Goal: Task Accomplishment & Management: Manage account settings

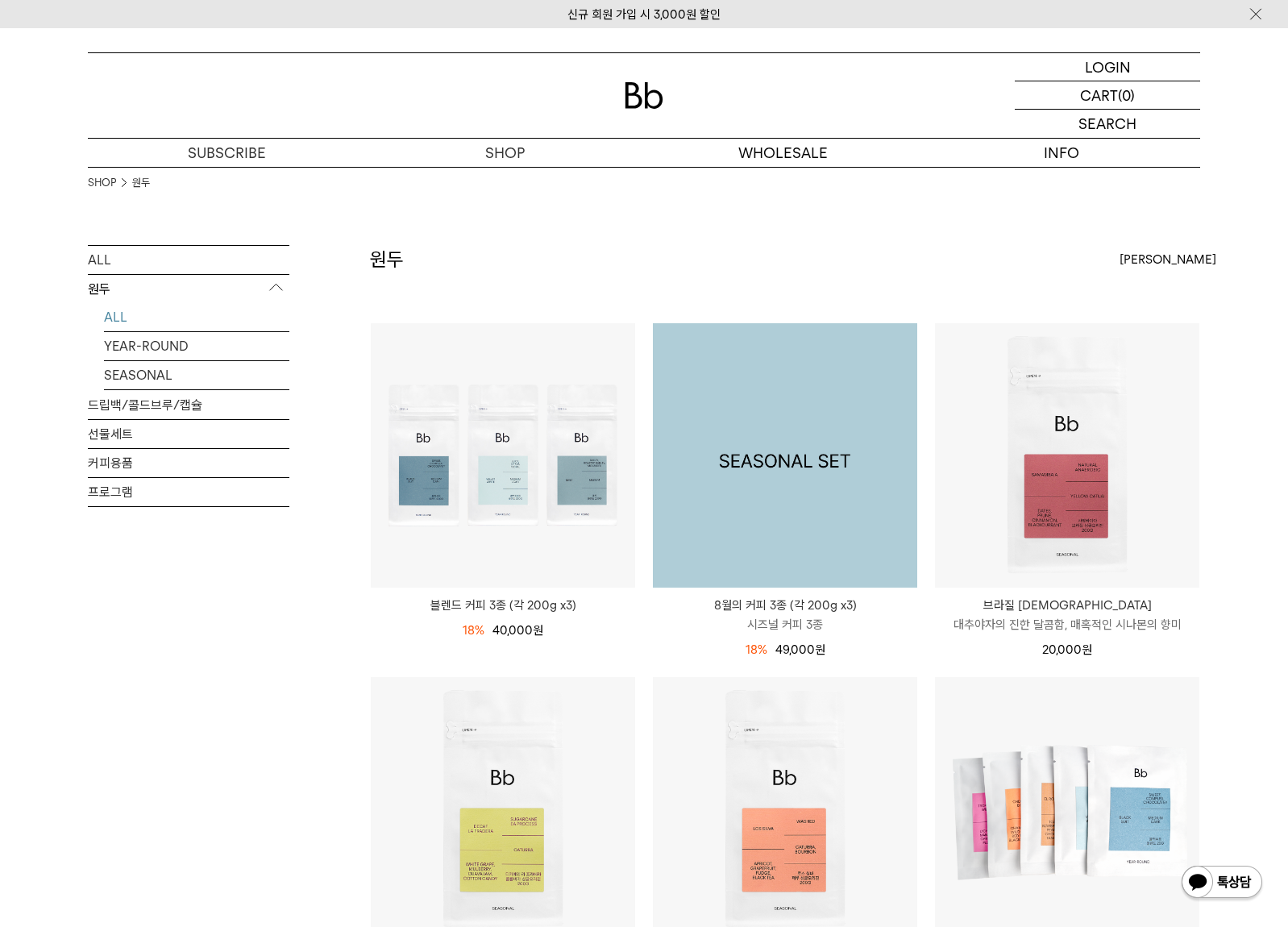
click at [806, 432] on img at bounding box center [785, 455] width 265 height 265
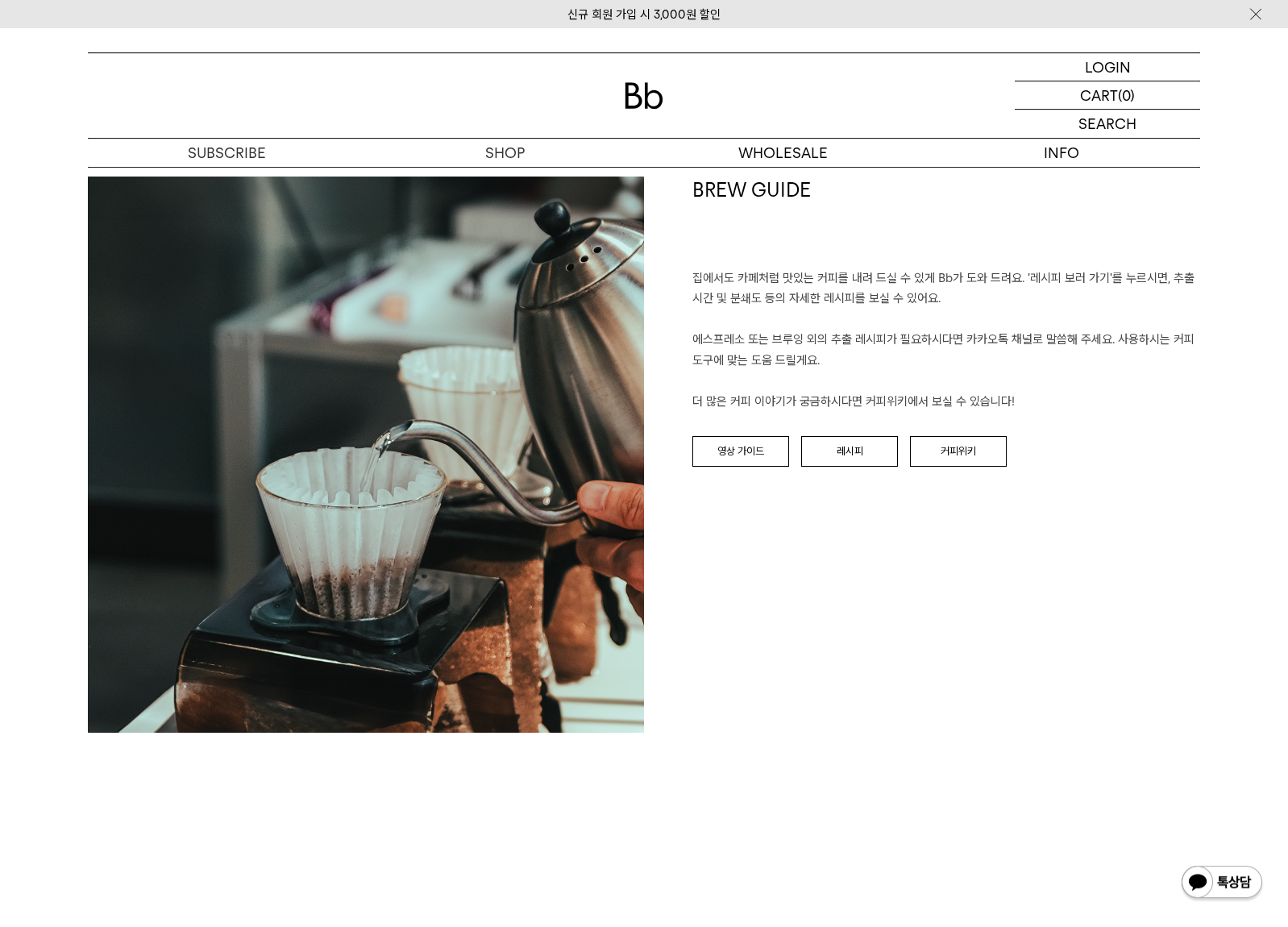
scroll to position [3046, 0]
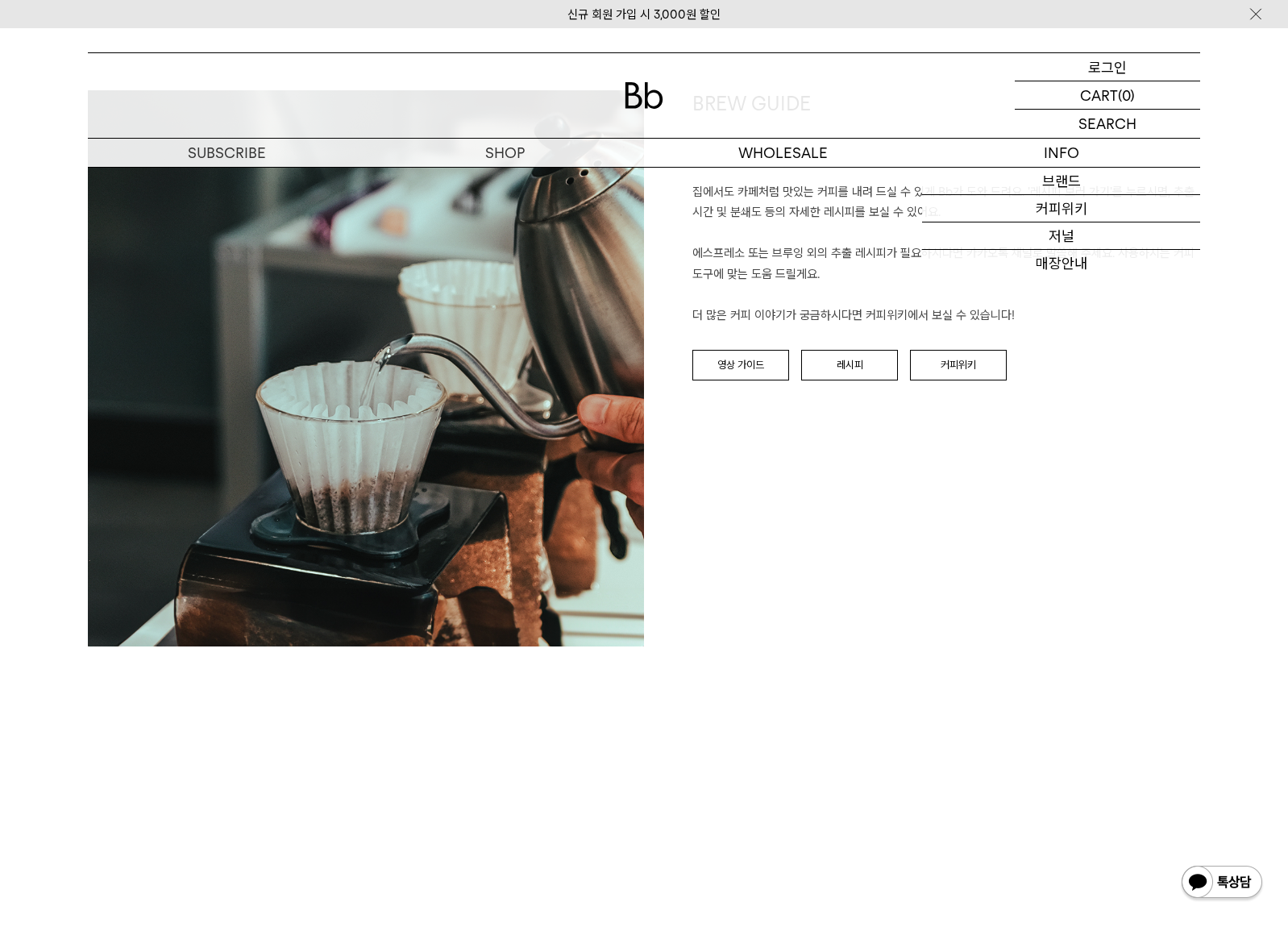
click at [1126, 63] on p "로그인" at bounding box center [1108, 66] width 39 height 27
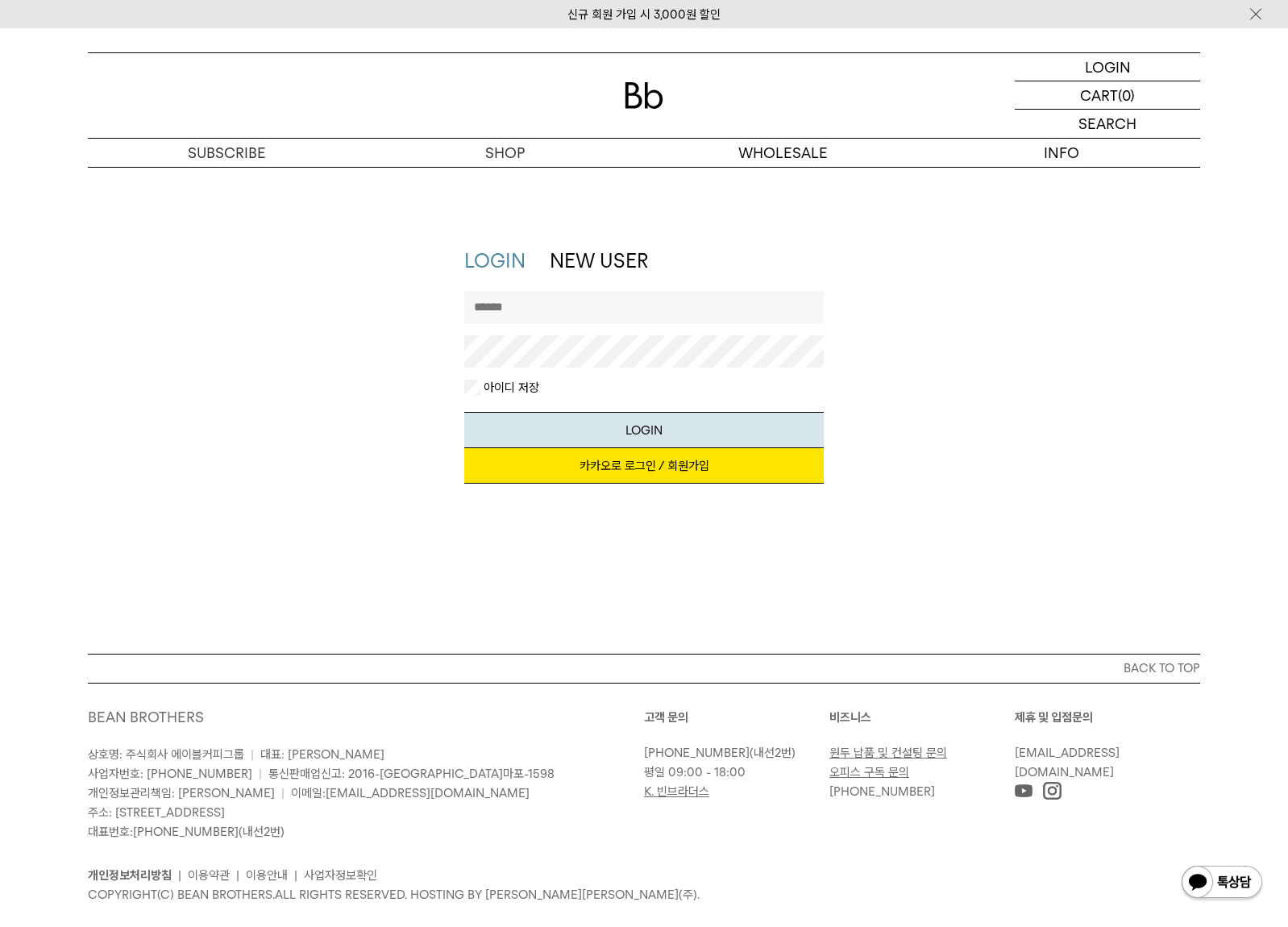
click at [593, 469] on link "카카오로 로그인 / 회원가입" at bounding box center [644, 466] width 361 height 35
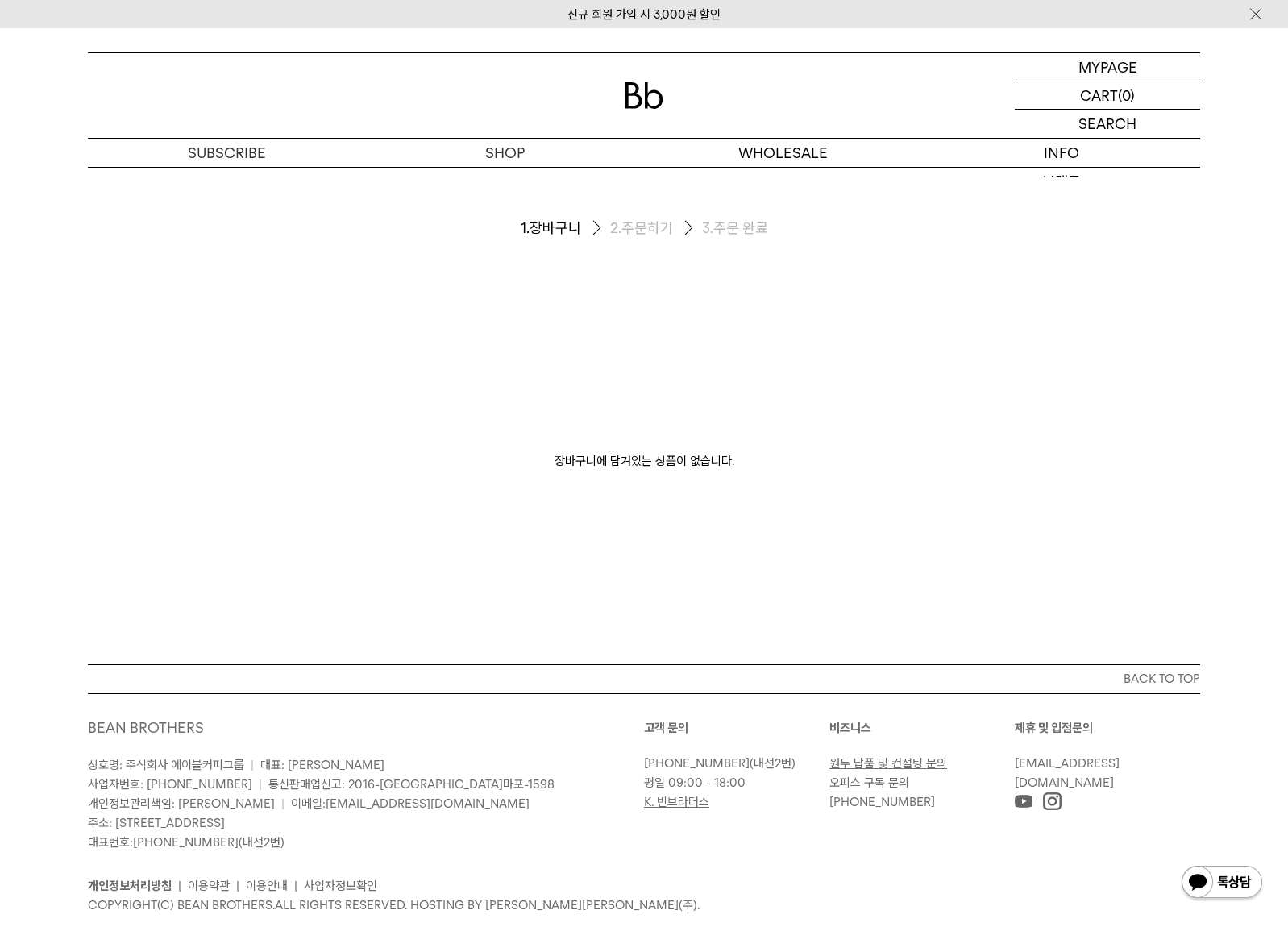
click at [1116, 48] on div "MYPAGE 마이페이지 LOGOUT 로그아웃 CART 장바구니 (0) SEARCH 검색 검색폼 ** 추천상품" at bounding box center [644, 98] width 1288 height 140
click at [0, 0] on p "마이페이지" at bounding box center [0, 0] width 0 height 0
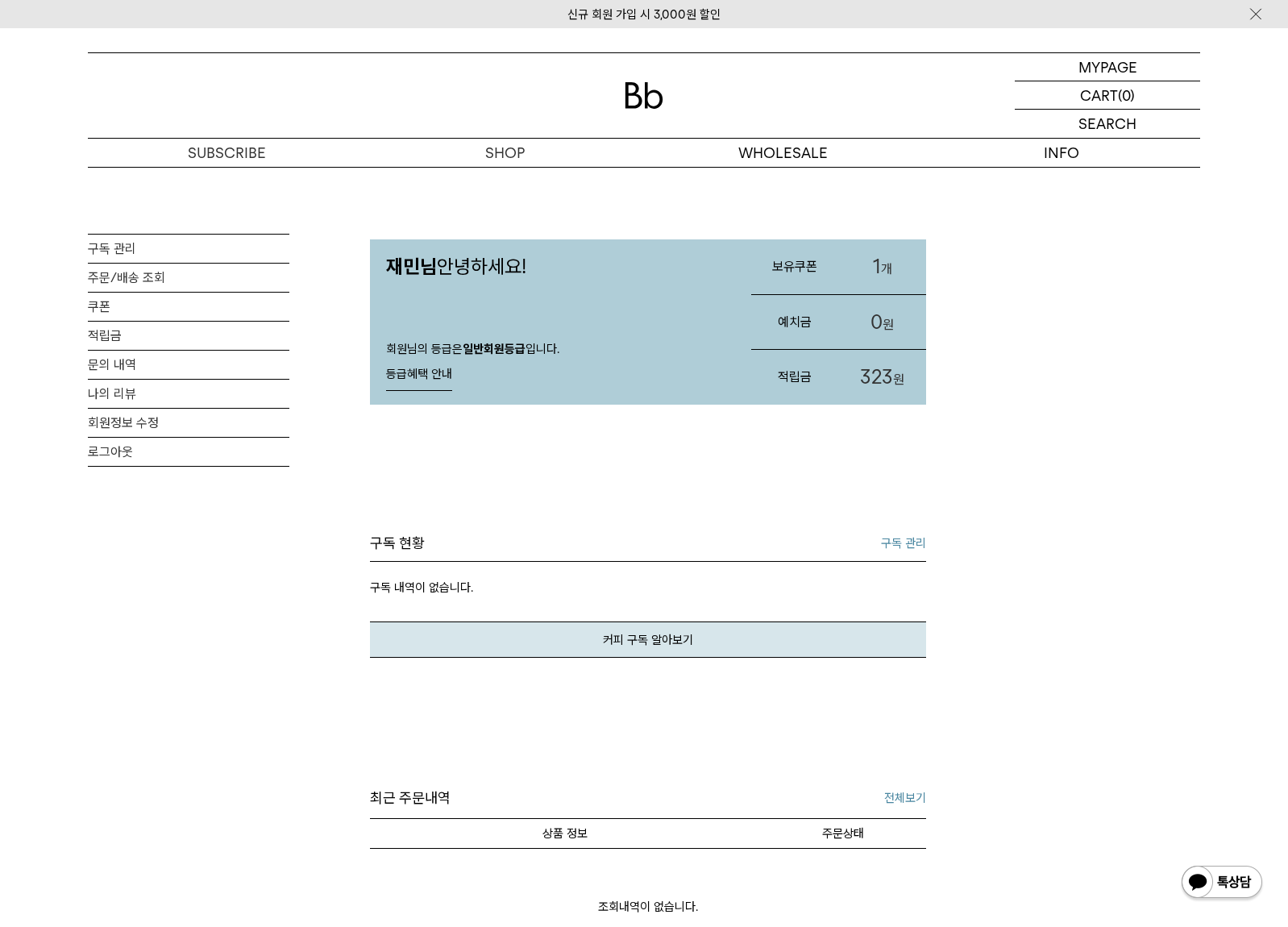
click at [885, 252] on link "1 개" at bounding box center [882, 267] width 87 height 55
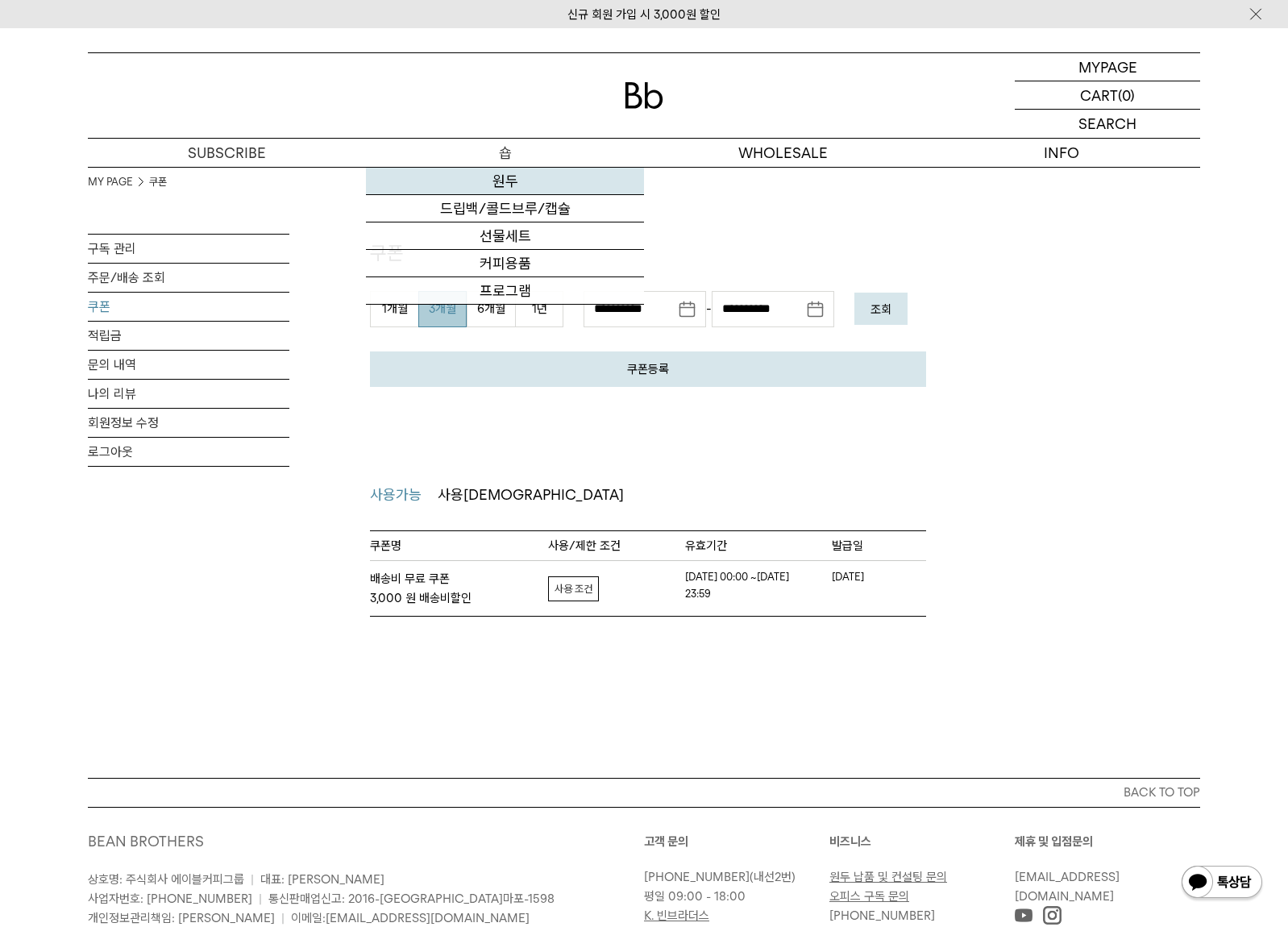
click at [501, 174] on link "원두" at bounding box center [505, 182] width 279 height 27
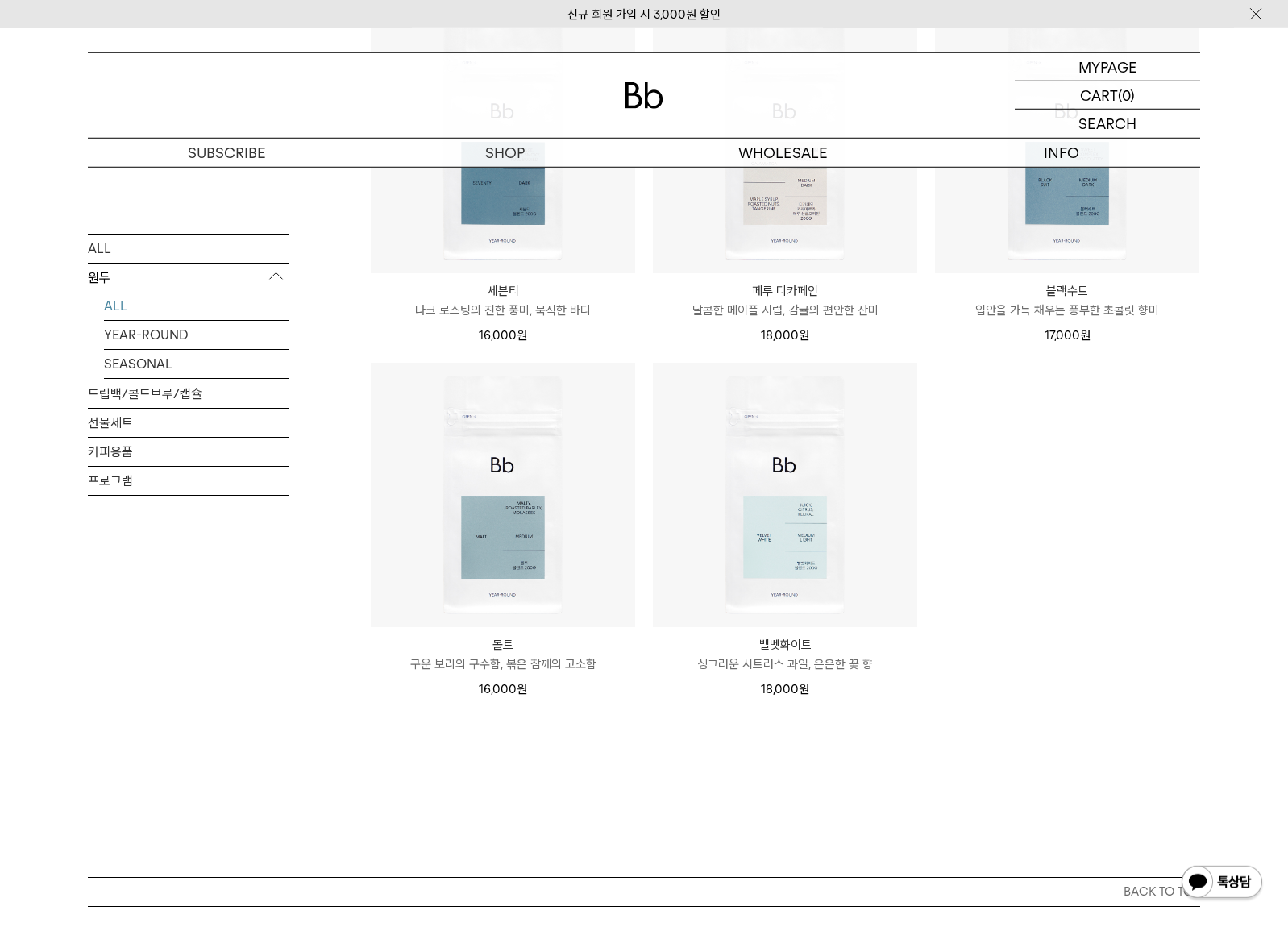
scroll to position [1143, 0]
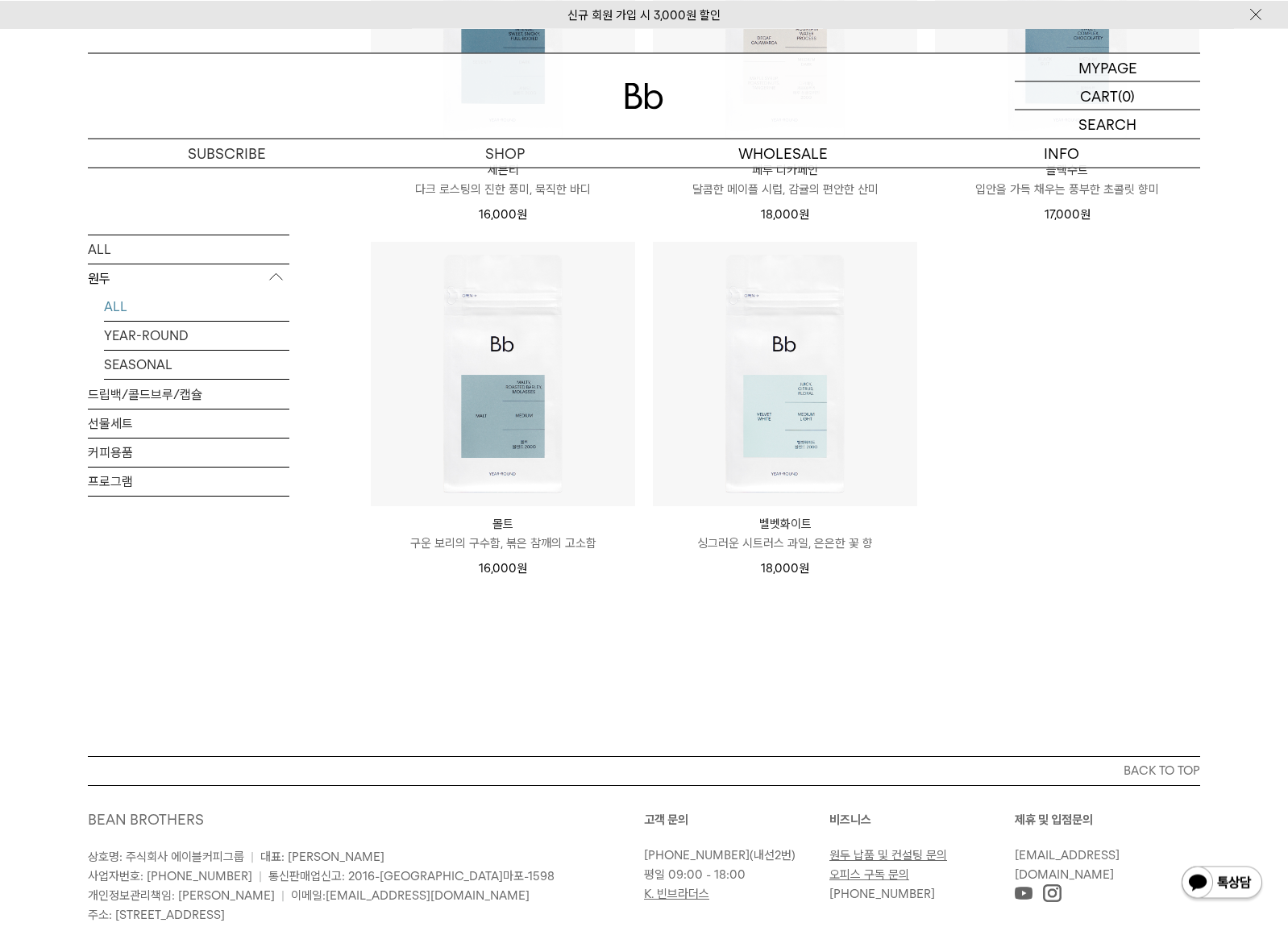
drag, startPoint x: 938, startPoint y: 575, endPoint x: 803, endPoint y: 575, distance: 135.0
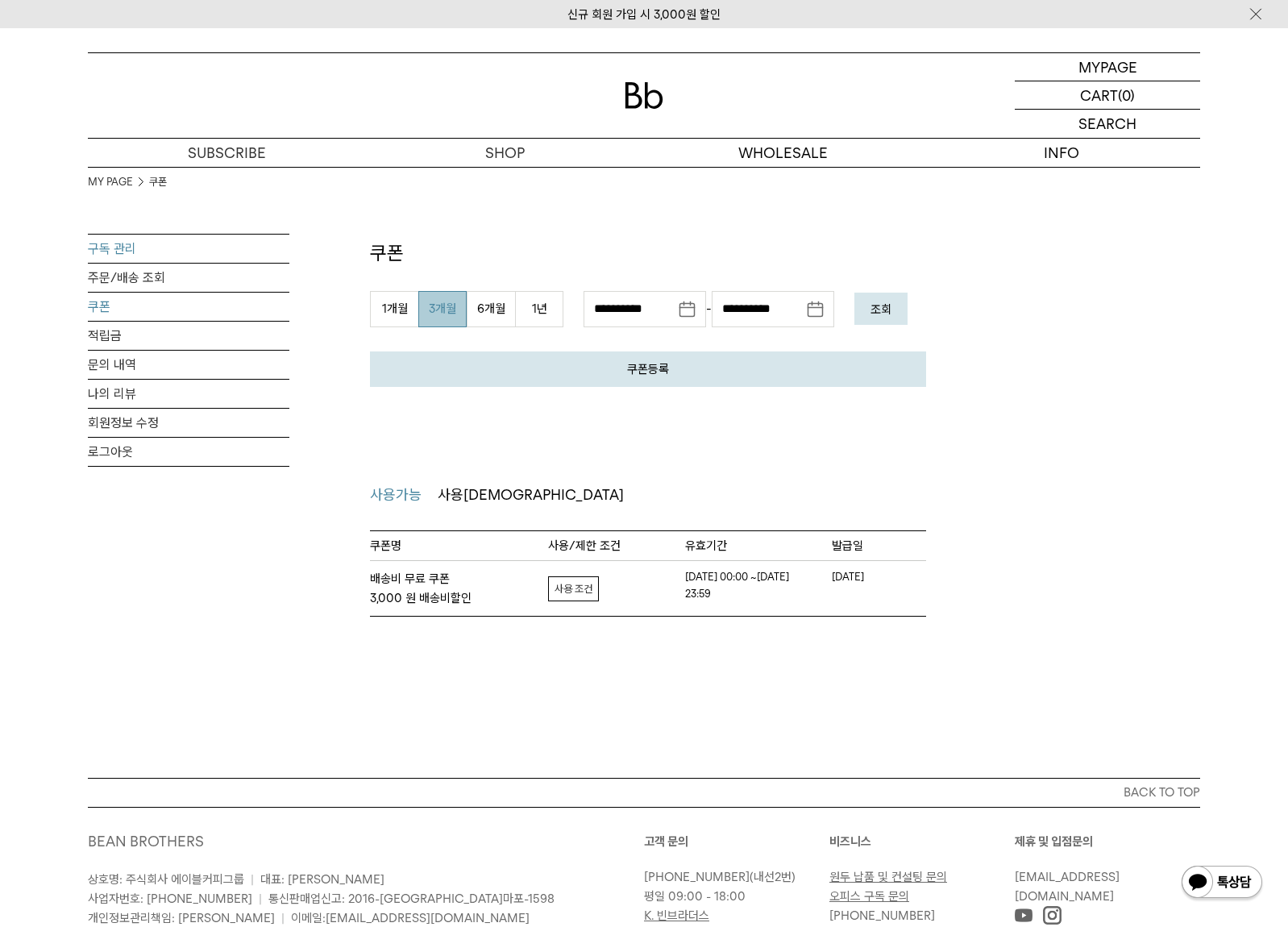
click at [120, 245] on link "구독 관리" at bounding box center [189, 248] width 201 height 28
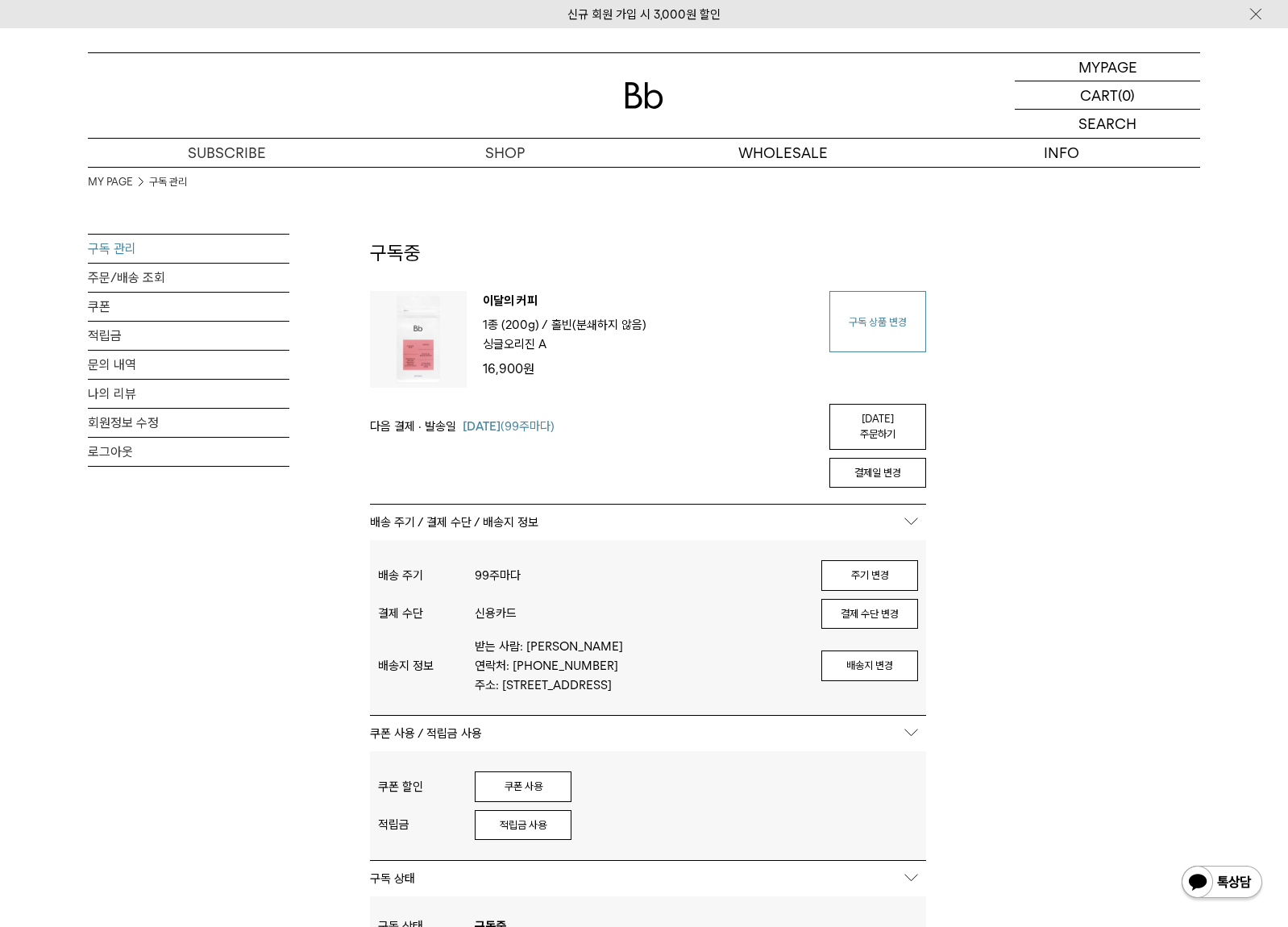
click at [872, 331] on link "구독 상품 변경" at bounding box center [878, 321] width 97 height 62
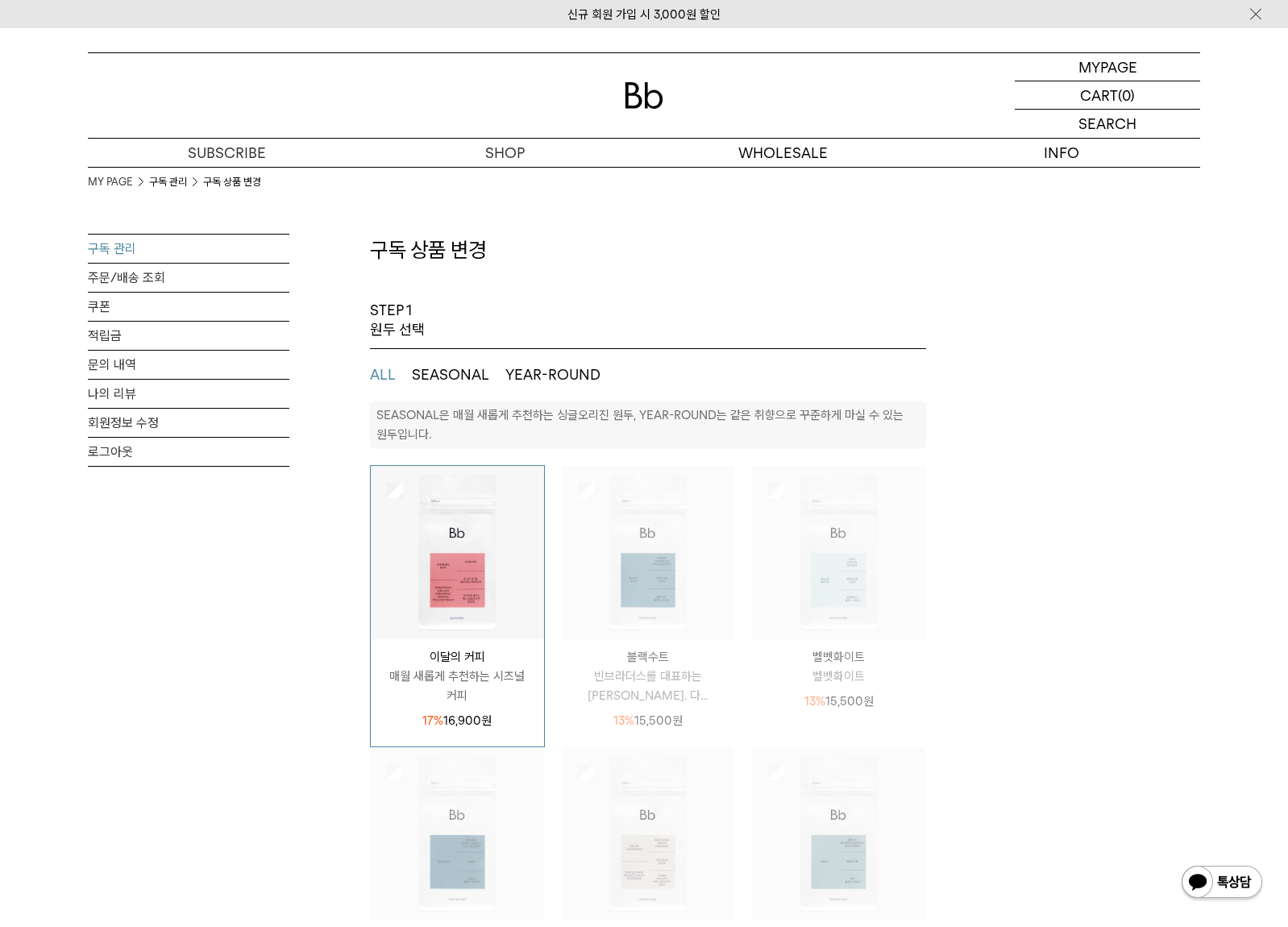
select select "**"
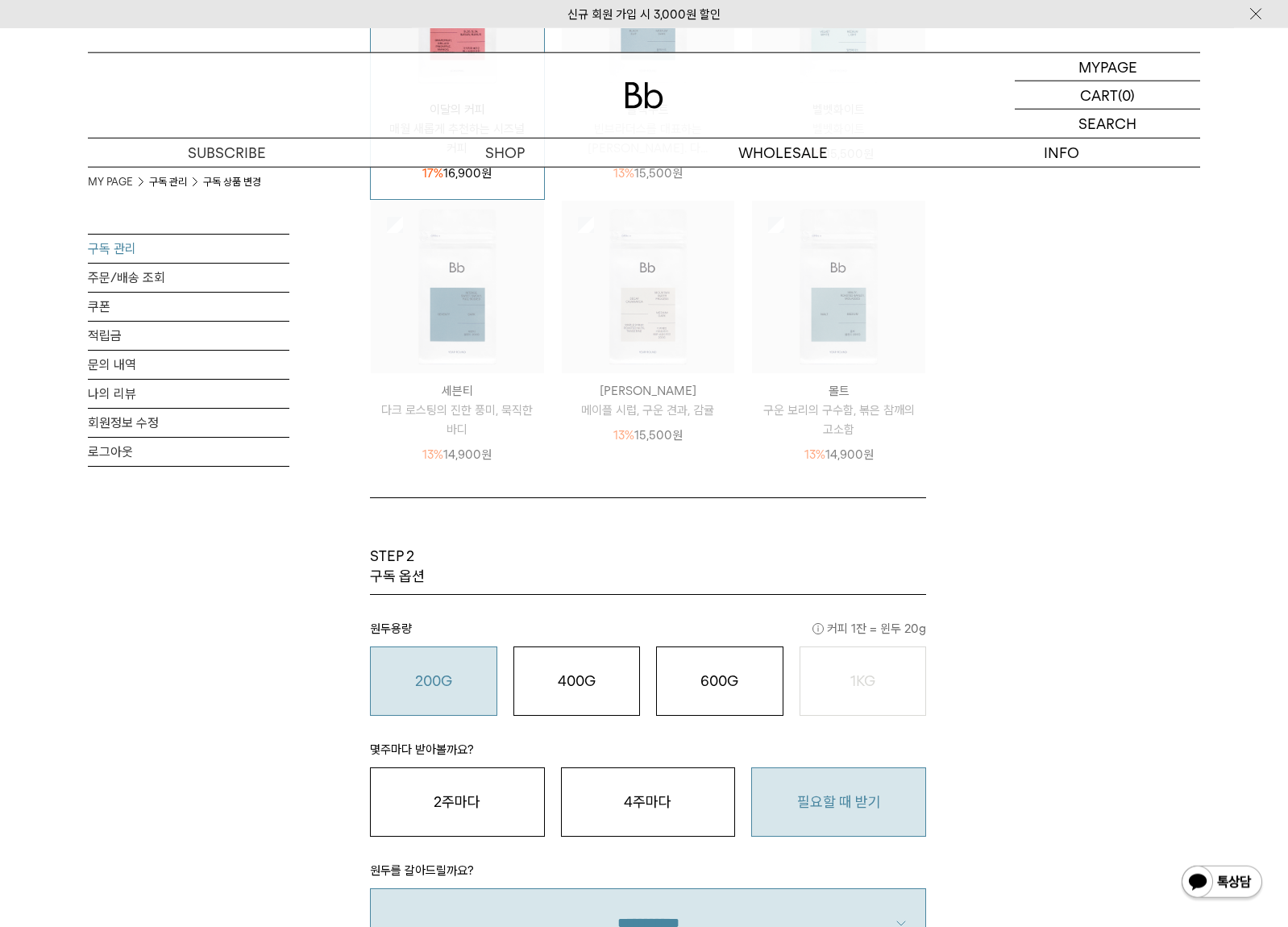
scroll to position [762, 0]
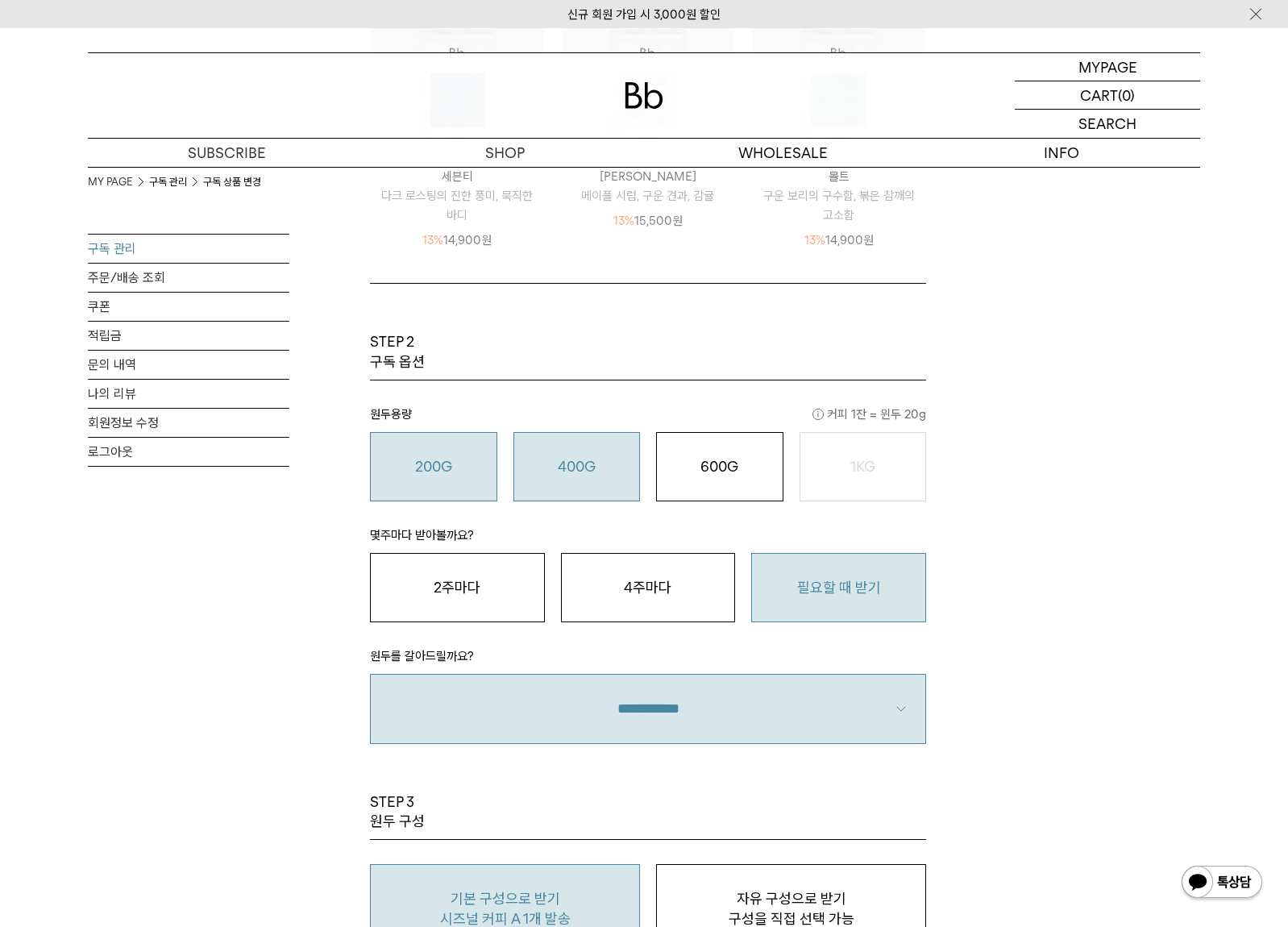
click at [623, 479] on button "400G 31,000 원" at bounding box center [577, 466] width 127 height 69
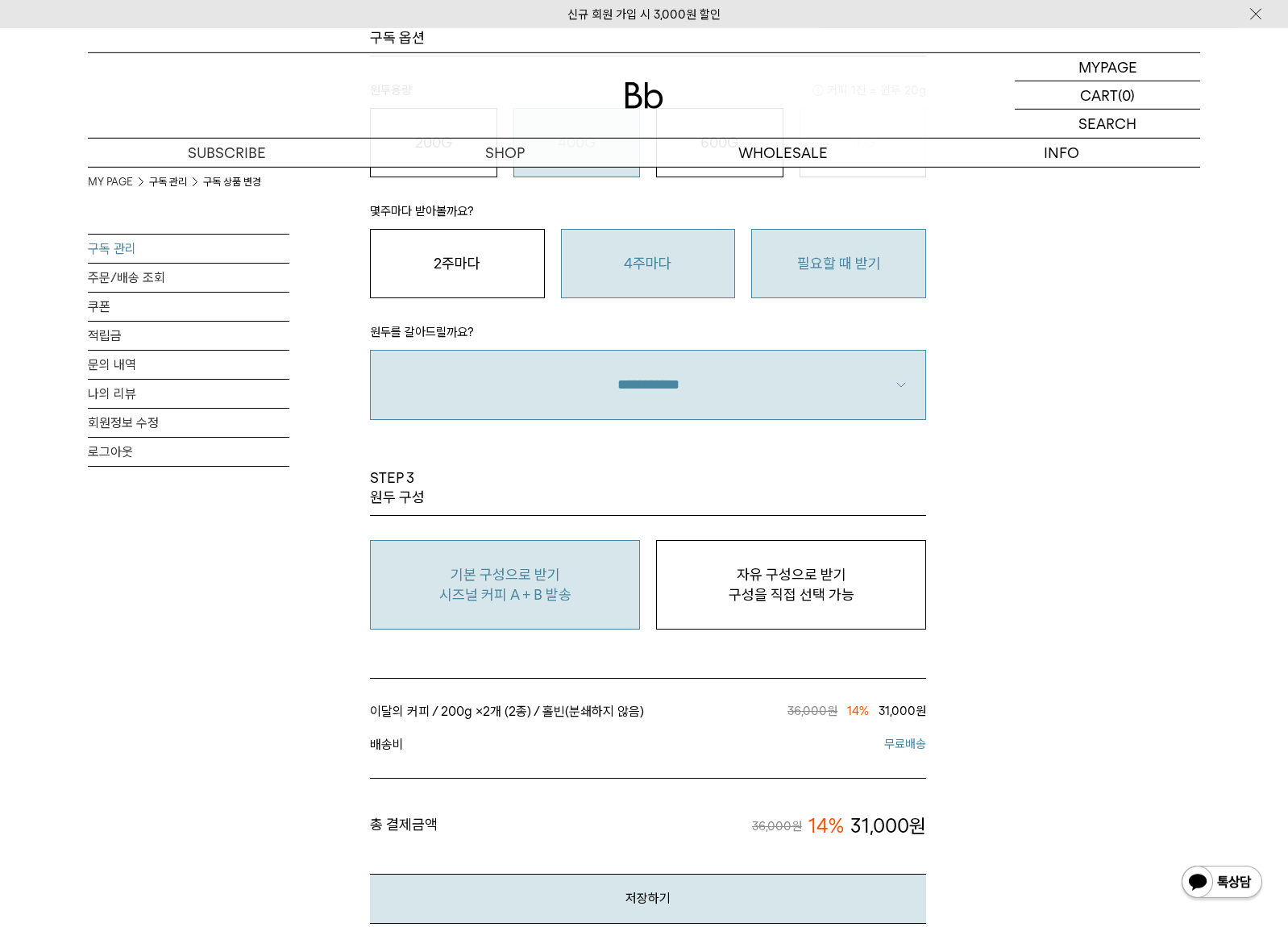
scroll to position [1143, 0]
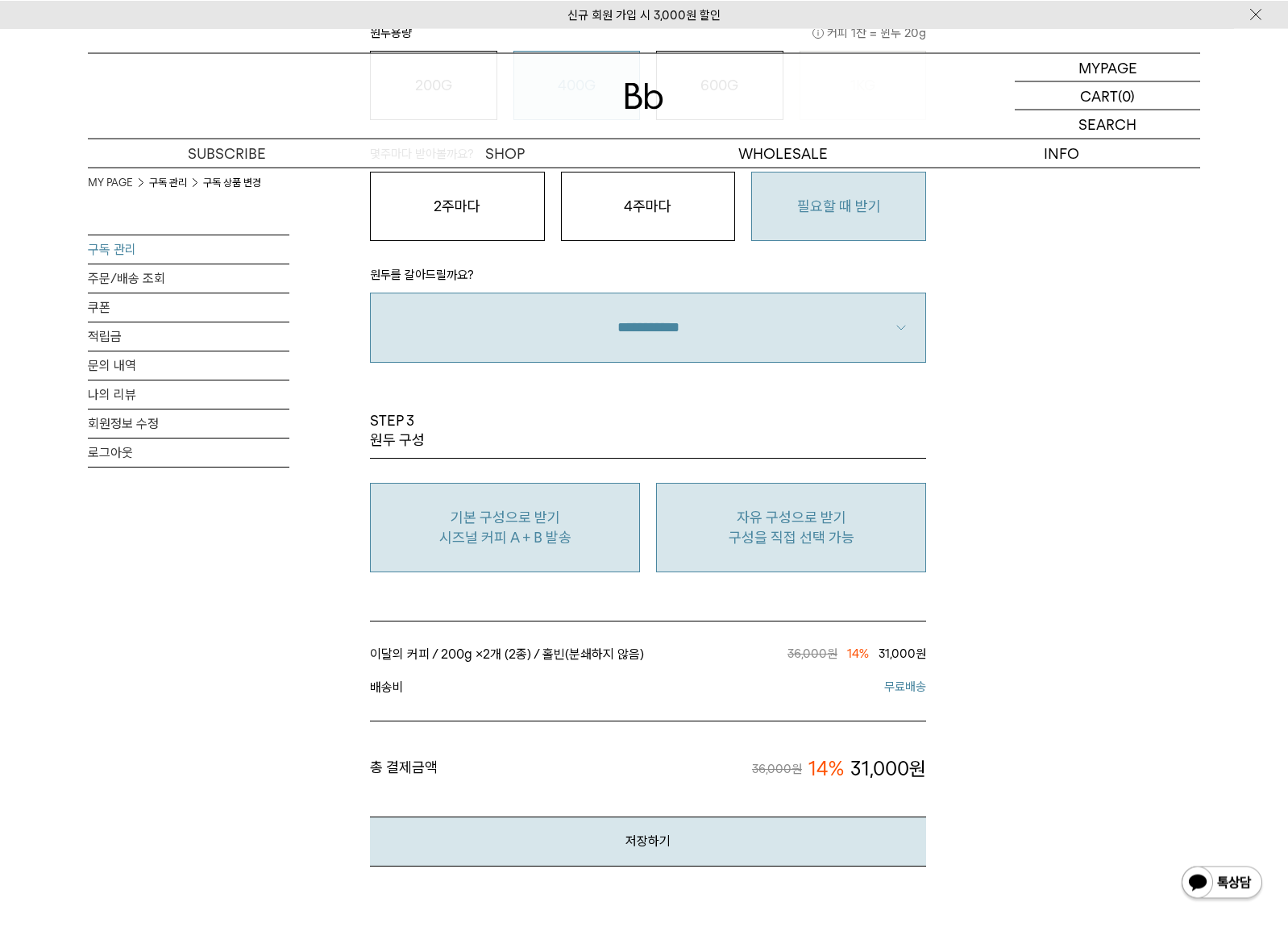
click at [778, 521] on p "자유 구성으로 받기" at bounding box center [792, 518] width 252 height 20
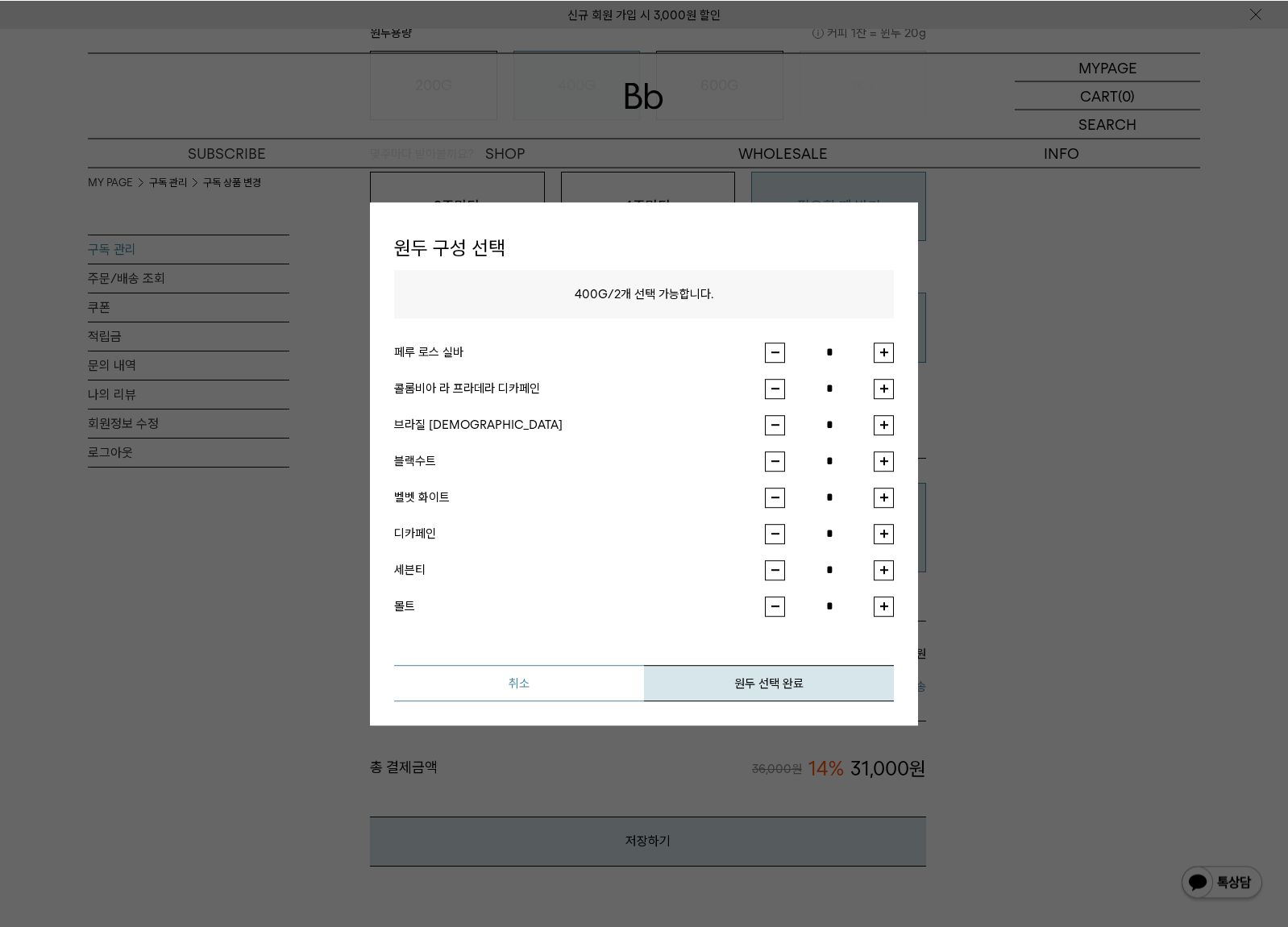
click at [530, 668] on button "취소" at bounding box center [519, 682] width 250 height 36
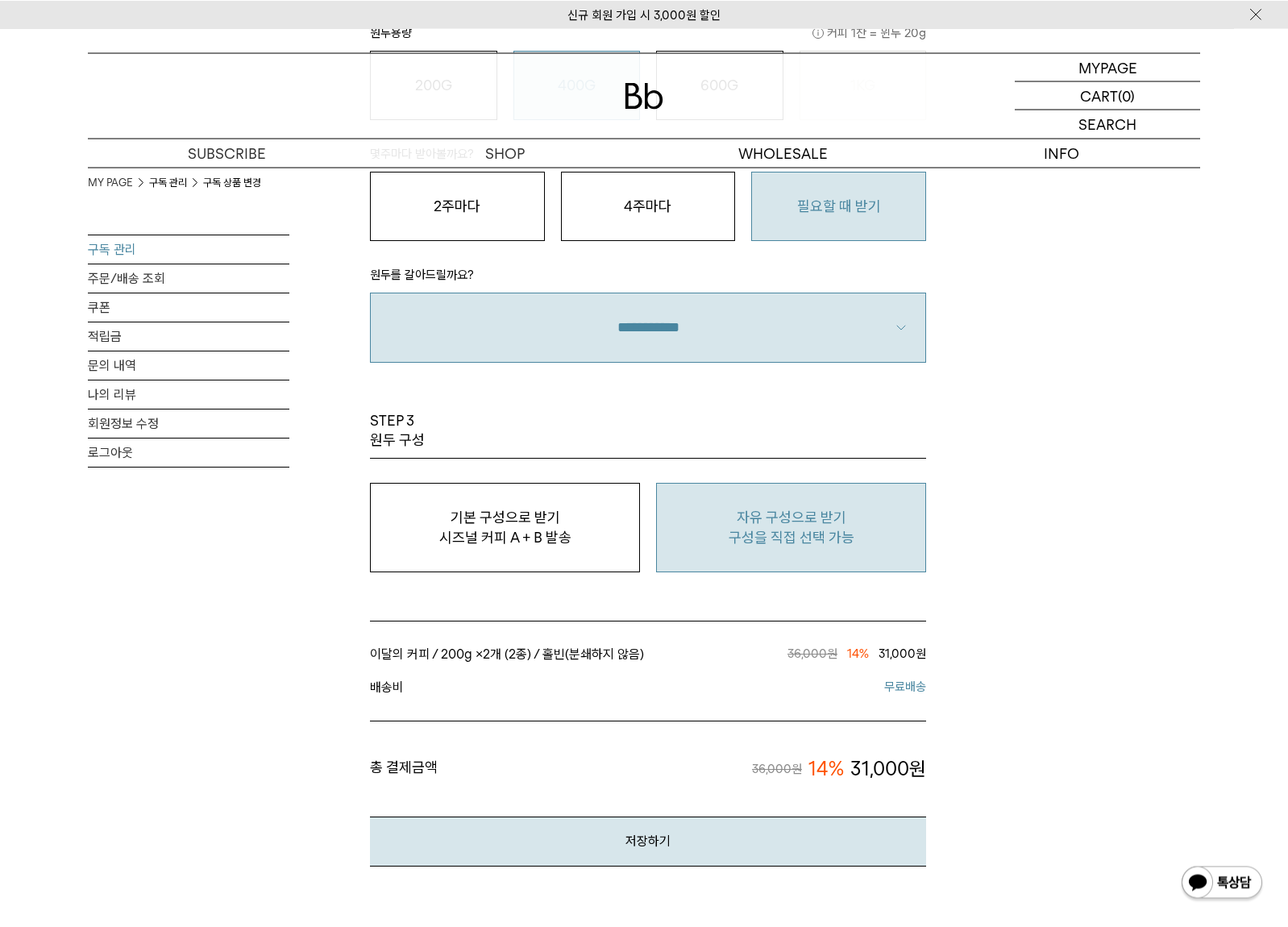
click at [753, 523] on p "자유 구성으로 받기" at bounding box center [792, 518] width 252 height 20
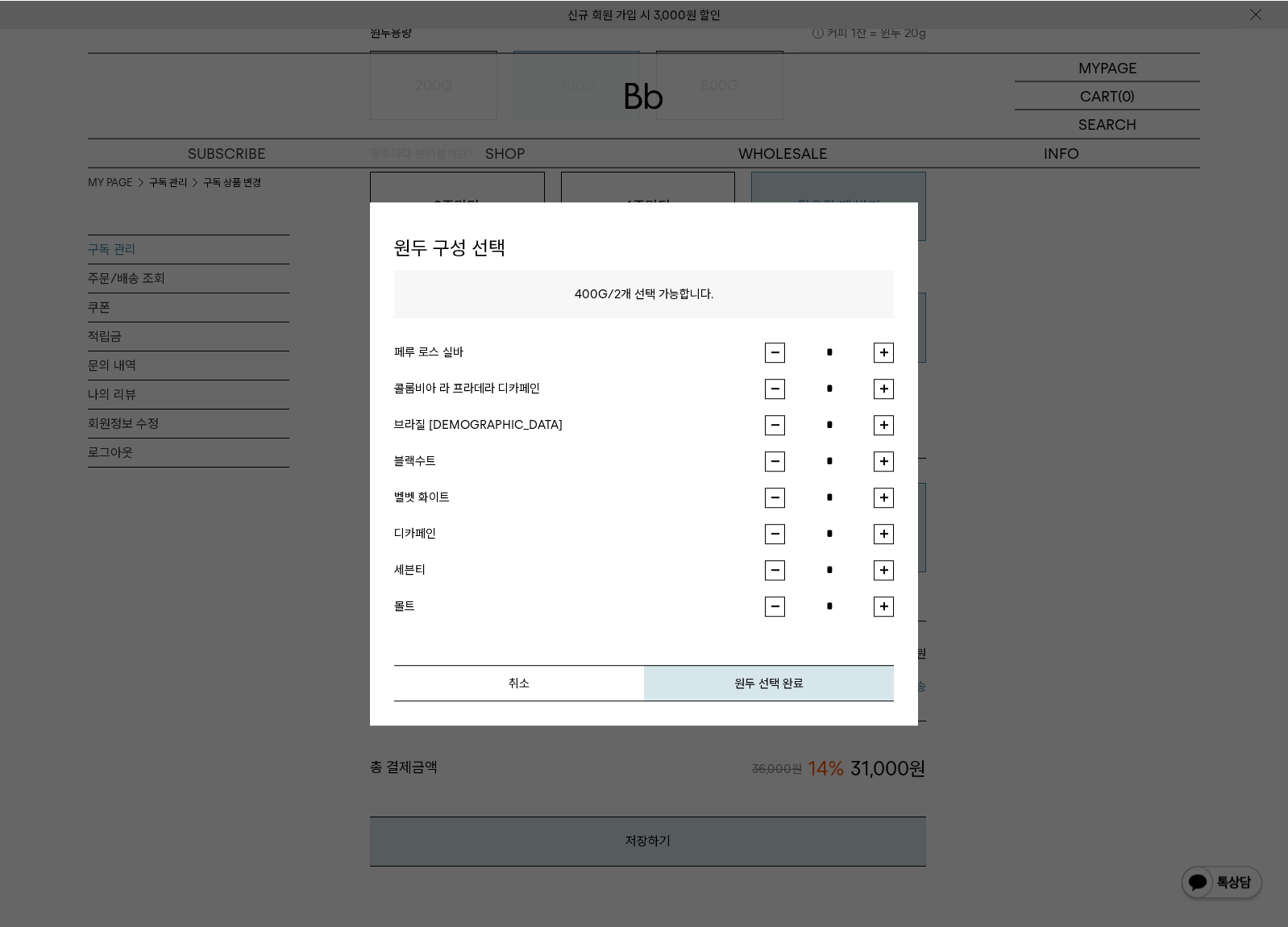
click at [880, 423] on button "button" at bounding box center [883, 424] width 21 height 21
type input "*"
click at [887, 357] on button "button" at bounding box center [883, 352] width 21 height 21
type input "*"
click at [766, 679] on button "원두 선택 완료" at bounding box center [769, 682] width 250 height 36
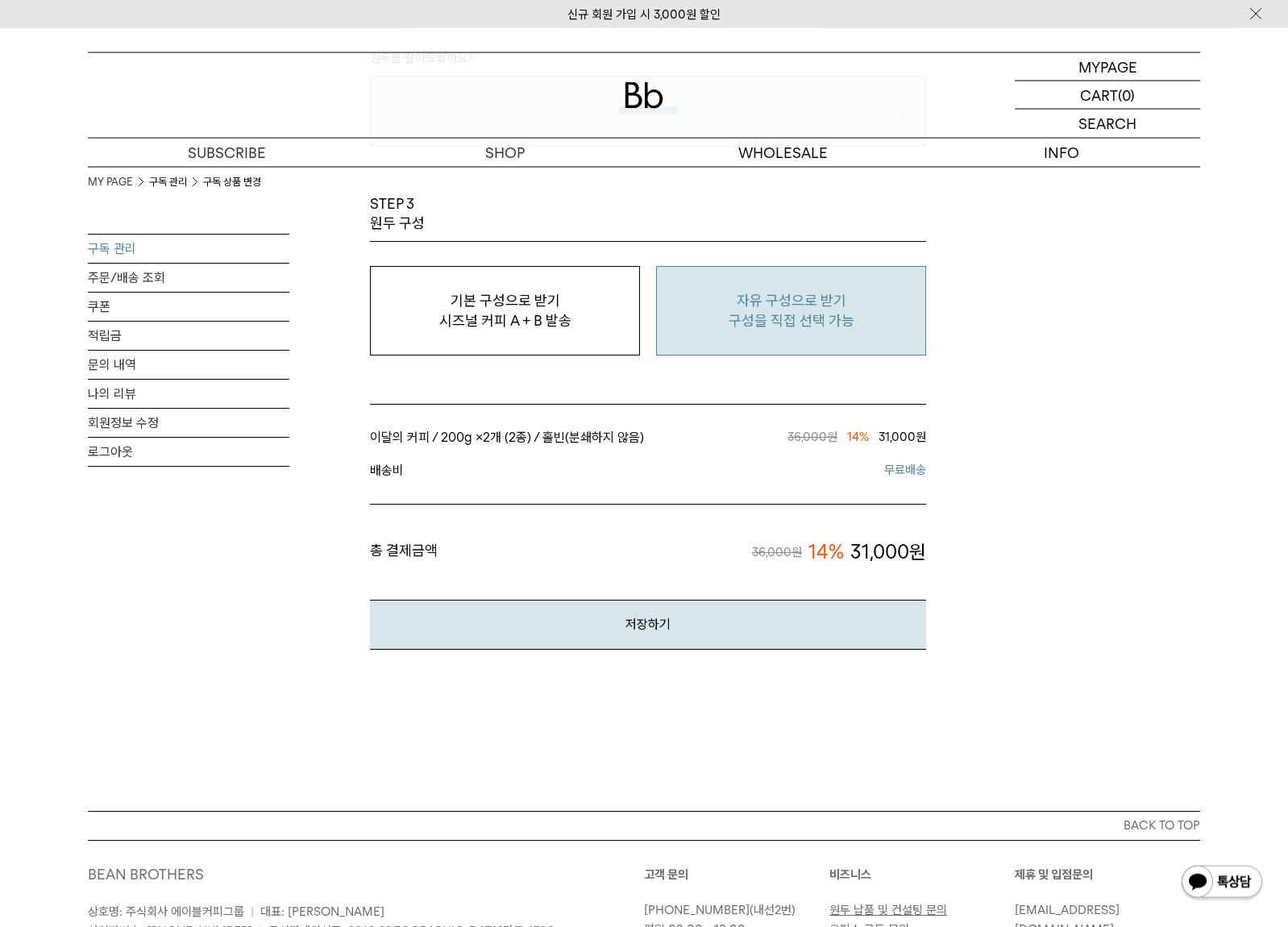
scroll to position [1523, 0]
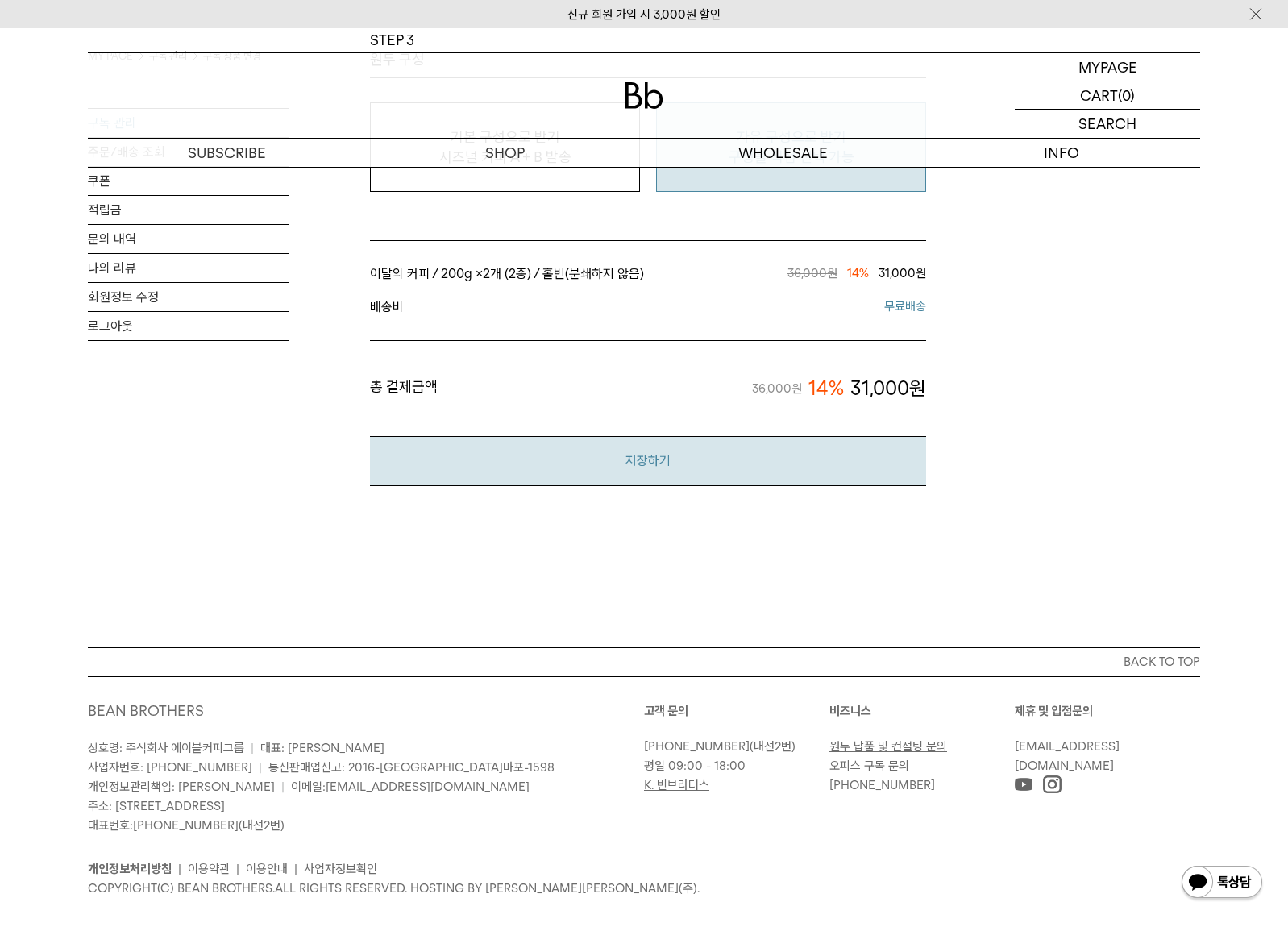
click at [610, 466] on button "저장하기" at bounding box center [648, 460] width 556 height 49
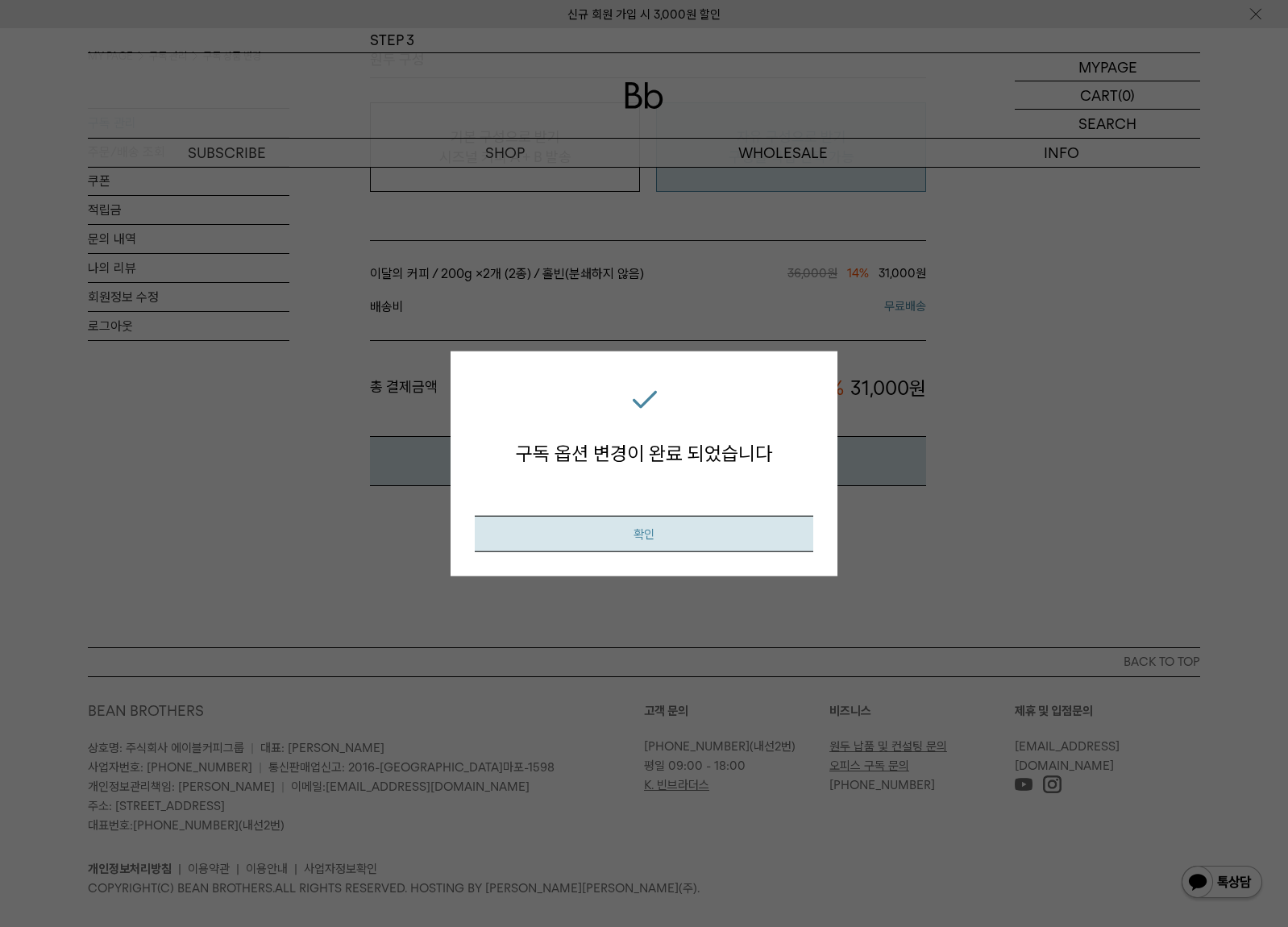
click at [754, 541] on button "확인" at bounding box center [644, 532] width 338 height 36
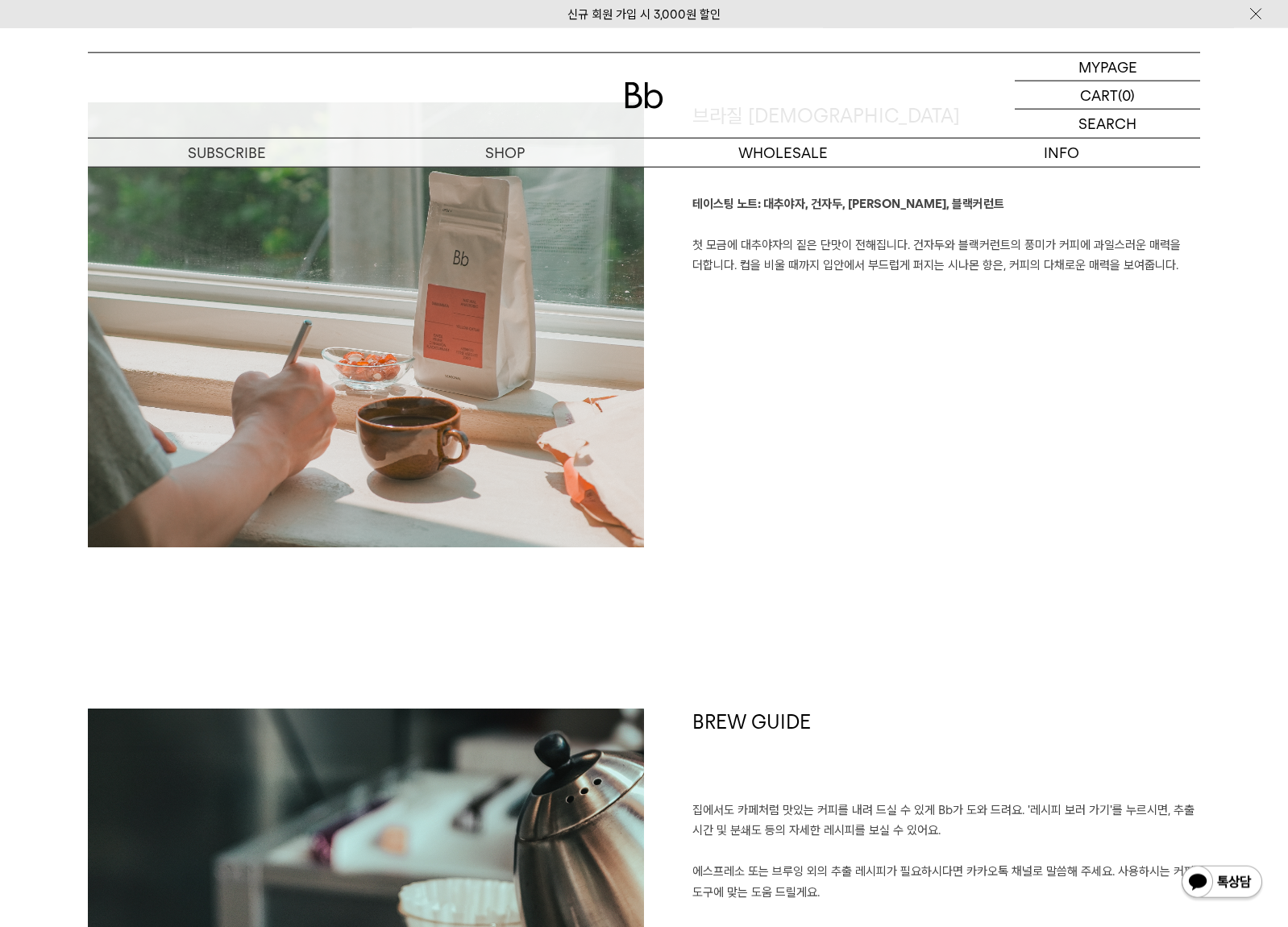
scroll to position [2666, 0]
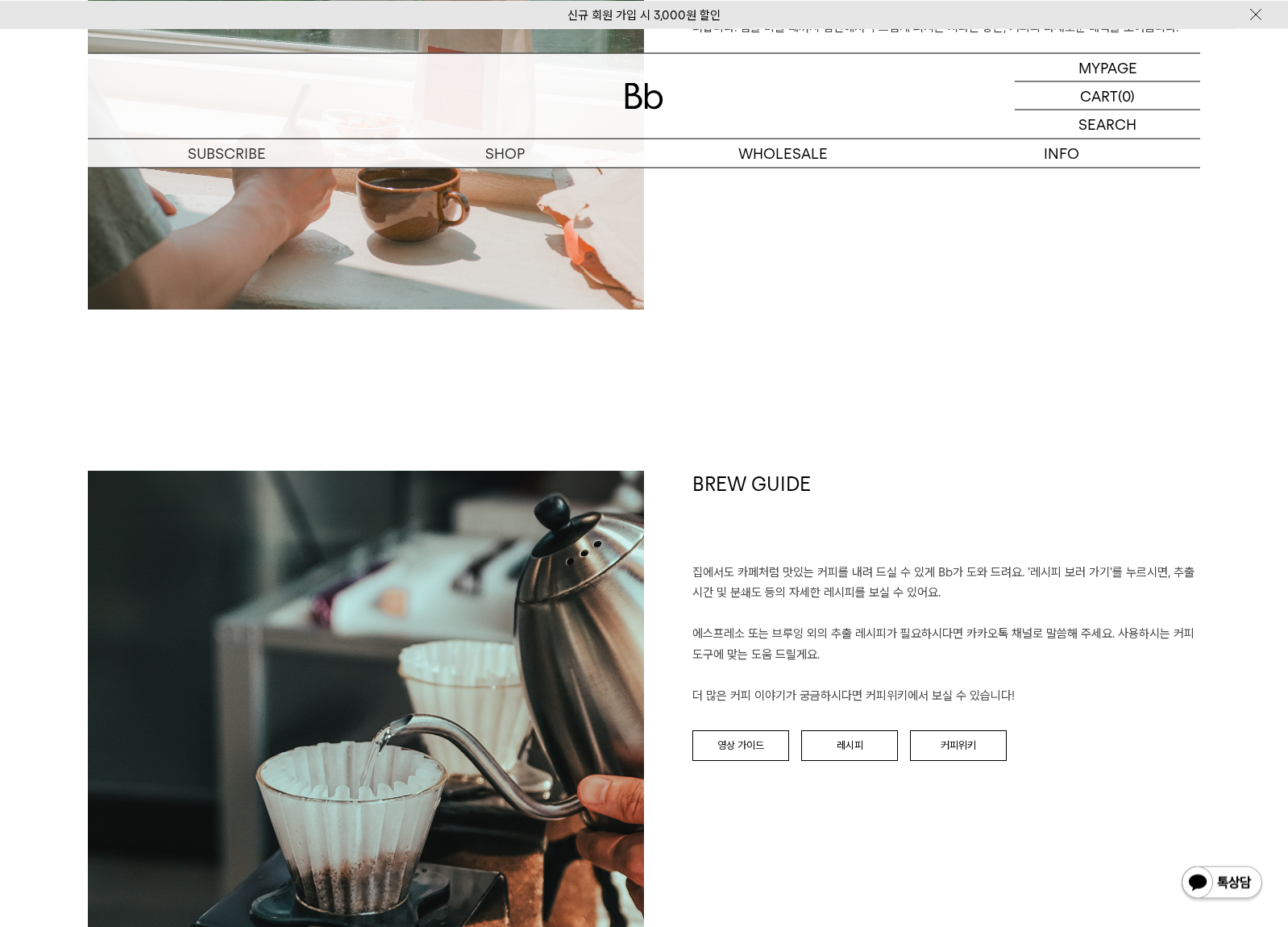
drag, startPoint x: 754, startPoint y: 402, endPoint x: 852, endPoint y: 462, distance: 114.9
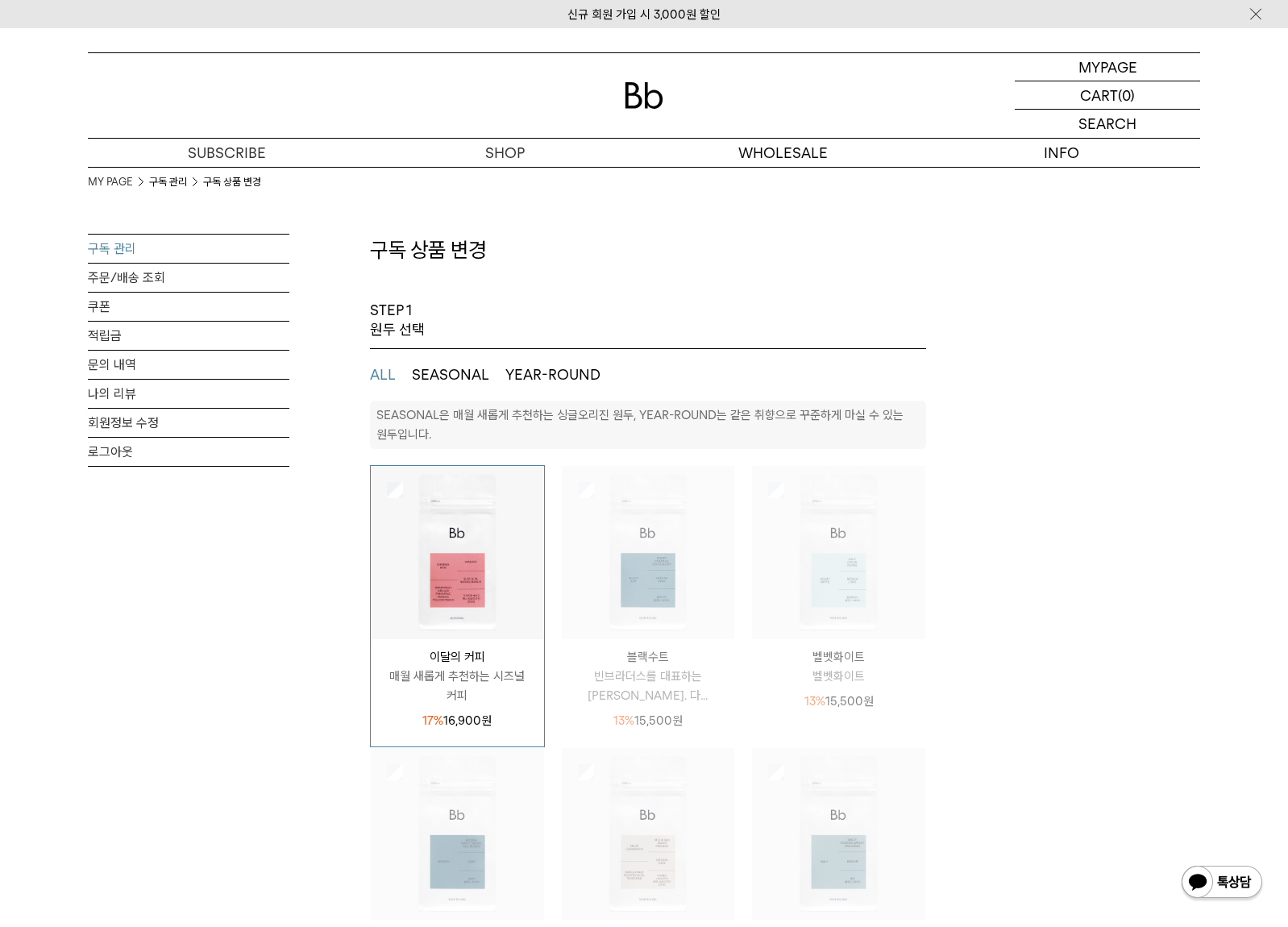
select select "**"
click at [112, 250] on link "구독 관리" at bounding box center [189, 248] width 201 height 28
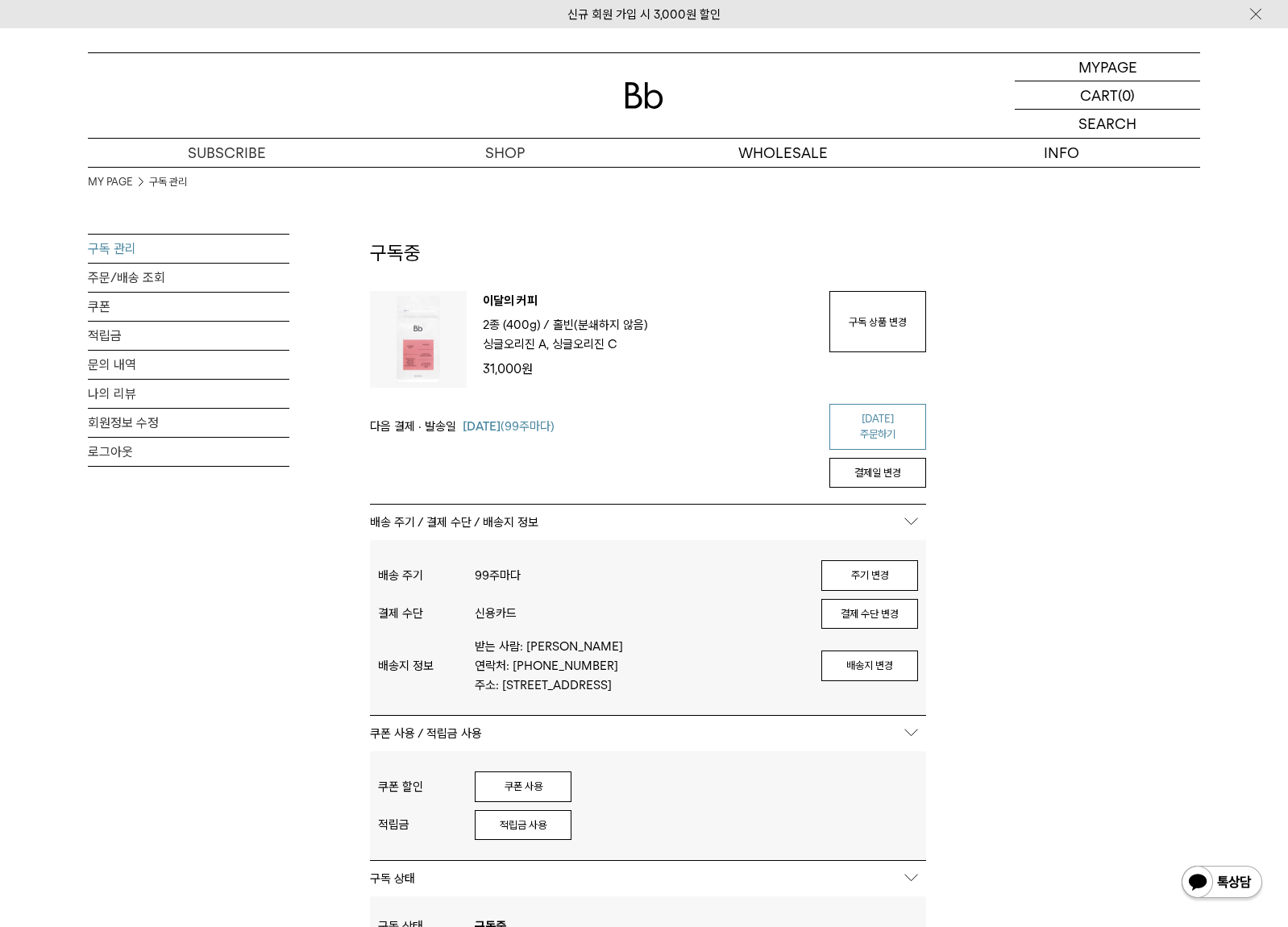
click at [872, 416] on link "[DATE] 주문하기" at bounding box center [878, 426] width 97 height 46
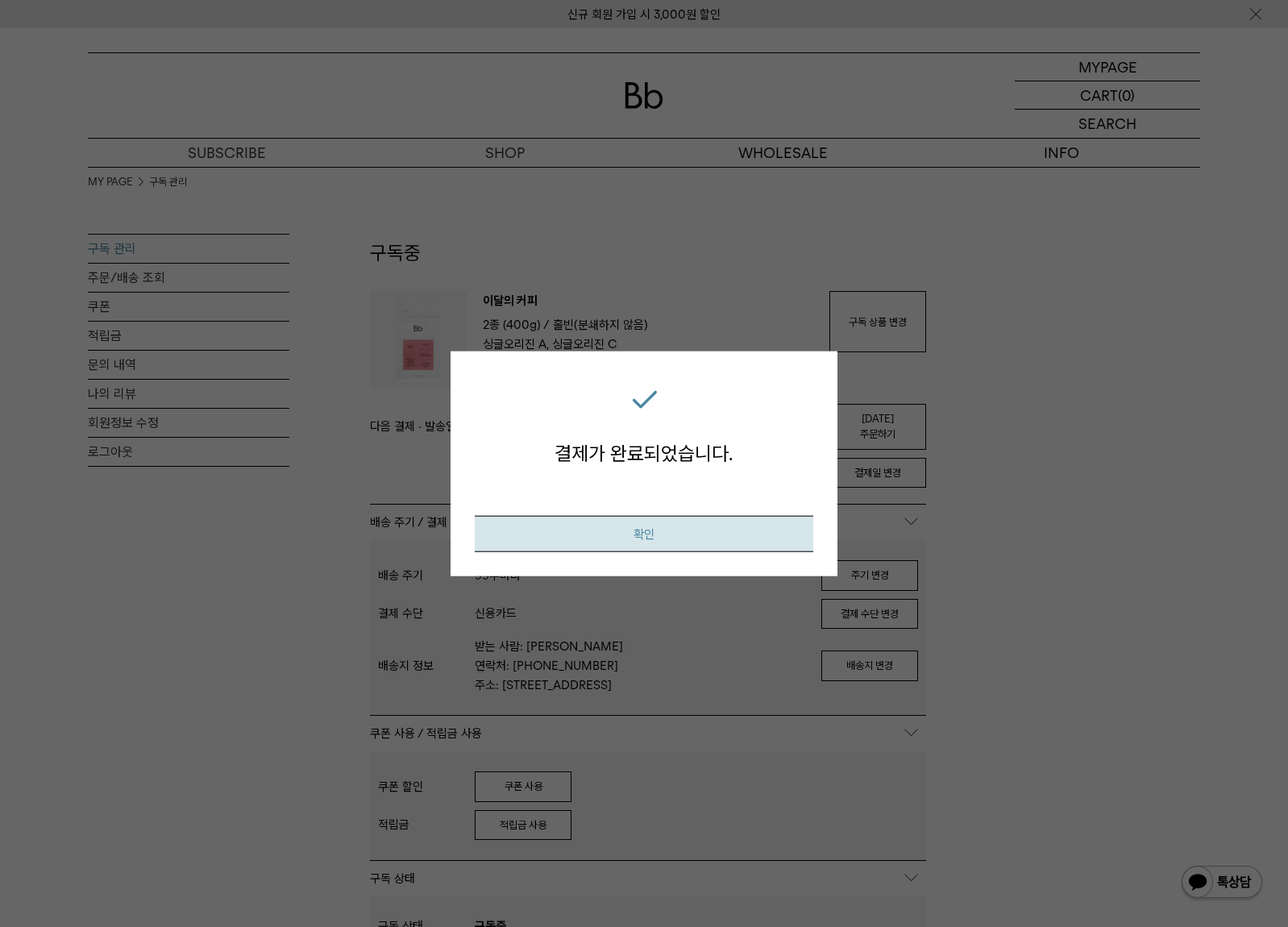
click at [651, 531] on button "확인" at bounding box center [644, 532] width 338 height 36
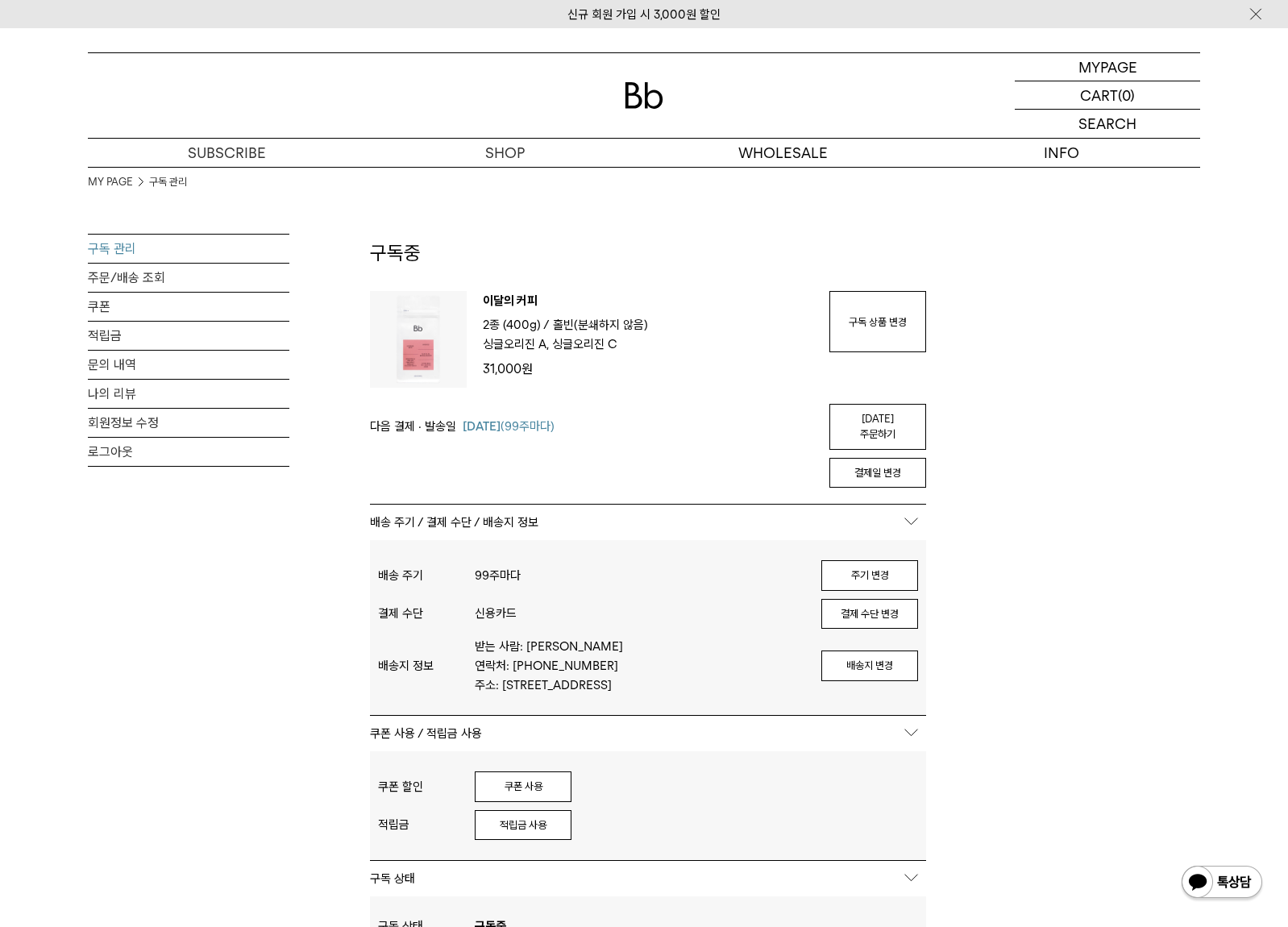
drag, startPoint x: 386, startPoint y: 219, endPoint x: 564, endPoint y: 361, distance: 227.7
